Goal: Check status: Check status

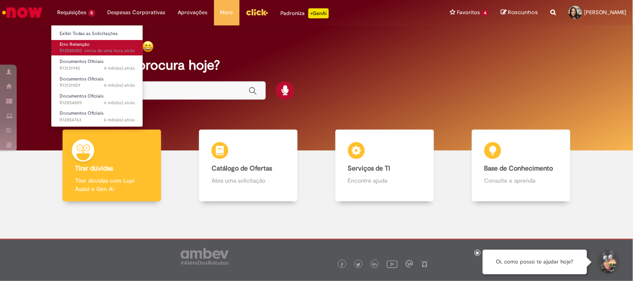
click at [74, 47] on link "Erro Retenção cerca de uma hora atrás cerca de uma hora atrás R13585050" at bounding box center [97, 47] width 92 height 15
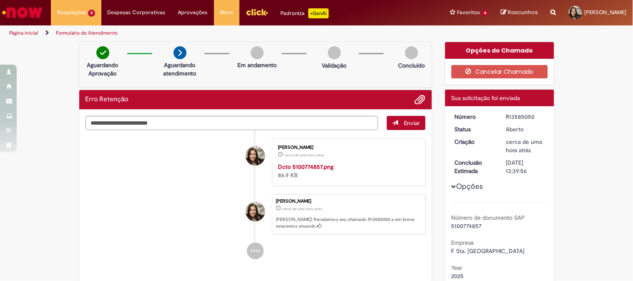
click at [30, 17] on img "Ir para a Homepage" at bounding box center [22, 12] width 43 height 17
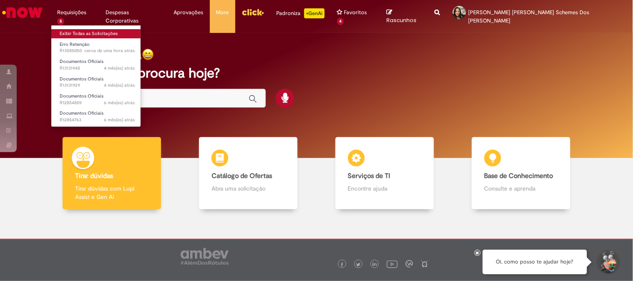
click at [87, 32] on link "Exibir Todas as Solicitações" at bounding box center [97, 33] width 92 height 9
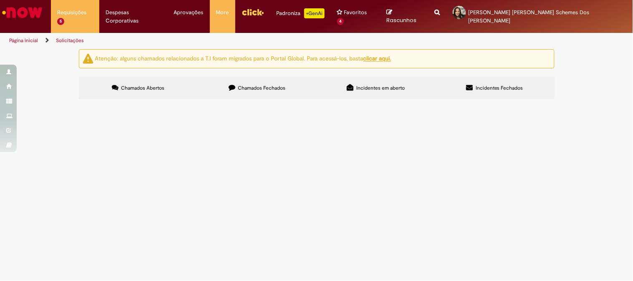
click at [26, 11] on img "Ir para a Homepage" at bounding box center [22, 12] width 43 height 17
